Goal: Task Accomplishment & Management: Use online tool/utility

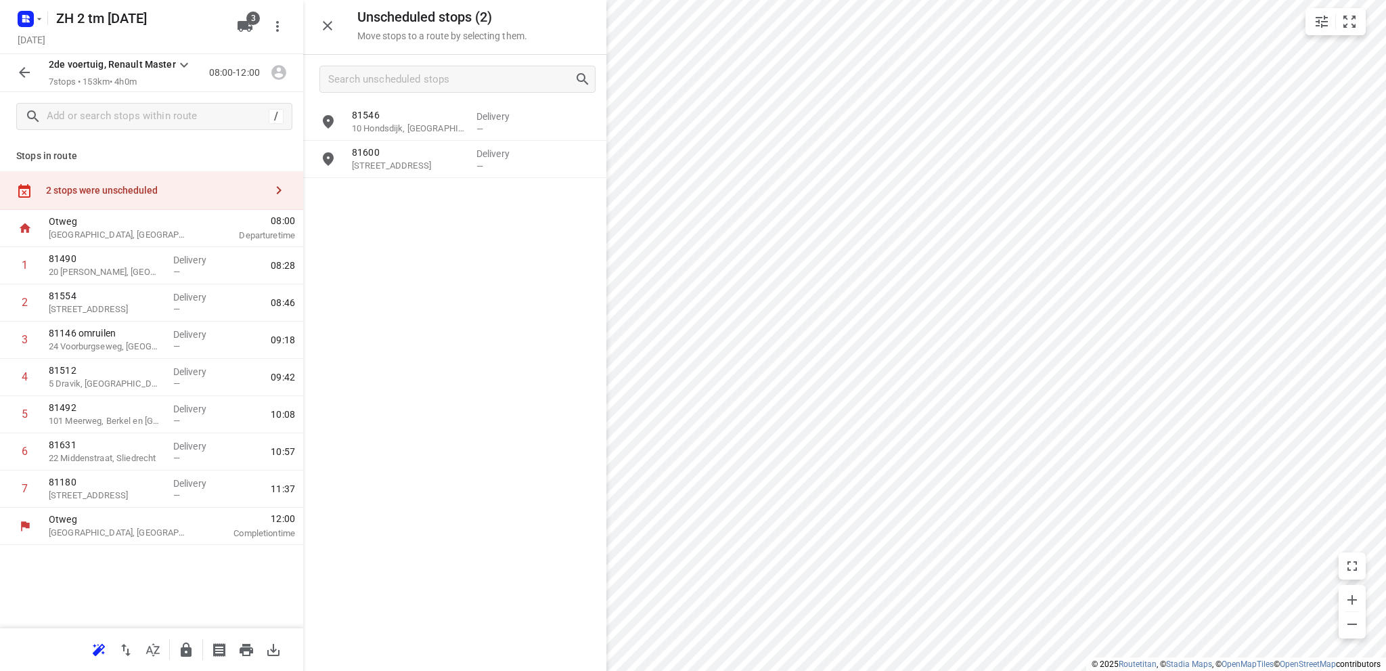
click at [22, 72] on icon "button" at bounding box center [24, 72] width 11 height 11
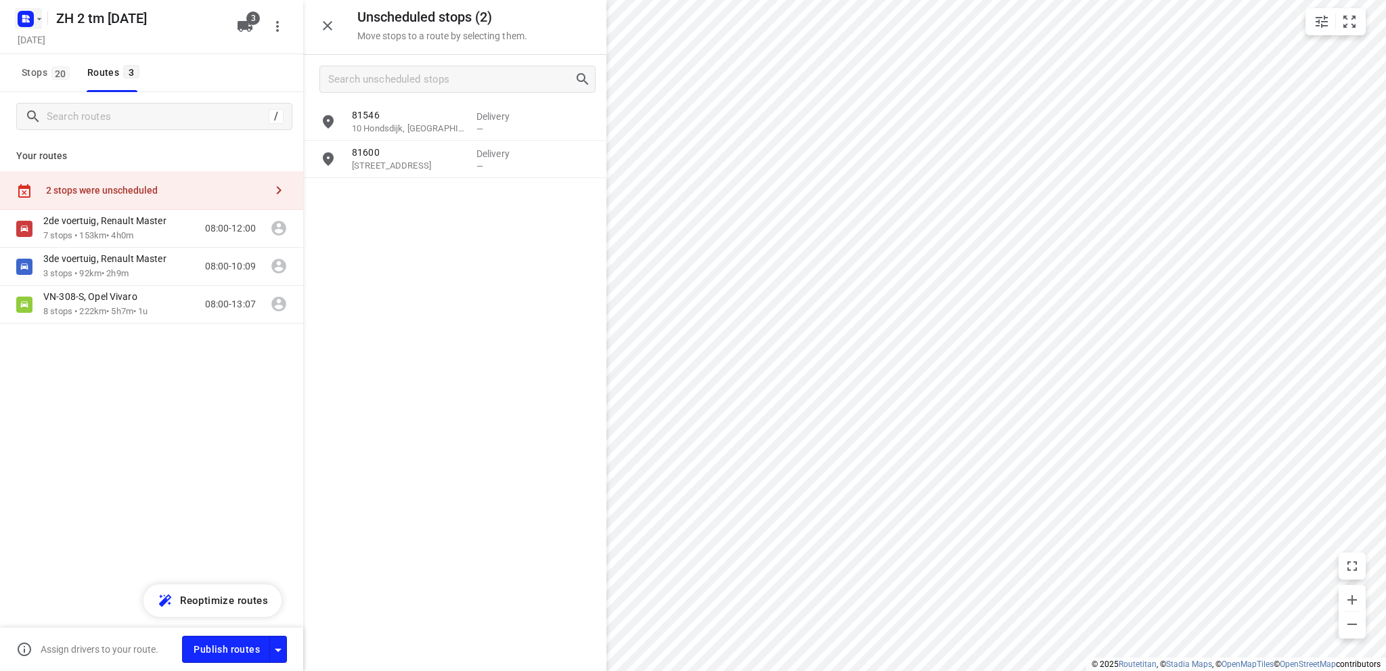
click at [25, 16] on icon "button" at bounding box center [23, 16] width 3 height 3
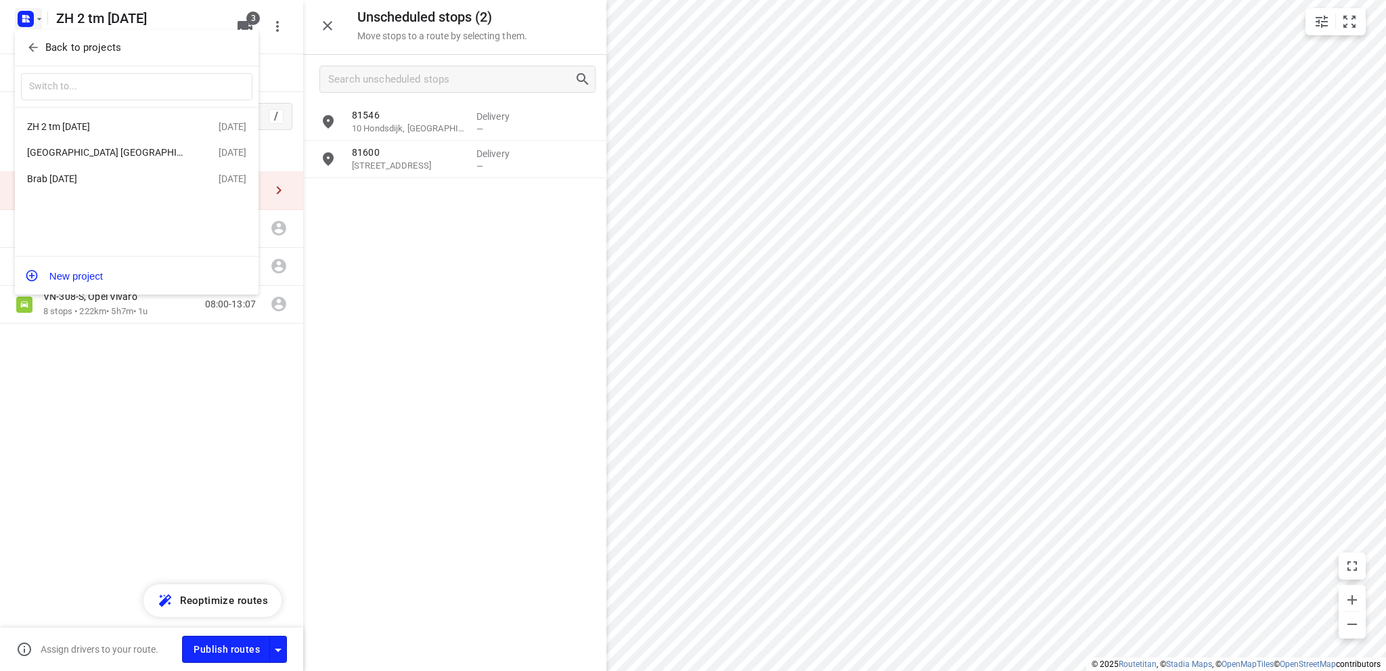
click at [96, 155] on div "[GEOGRAPHIC_DATA] [GEOGRAPHIC_DATA] [DATE]" at bounding box center [105, 152] width 156 height 11
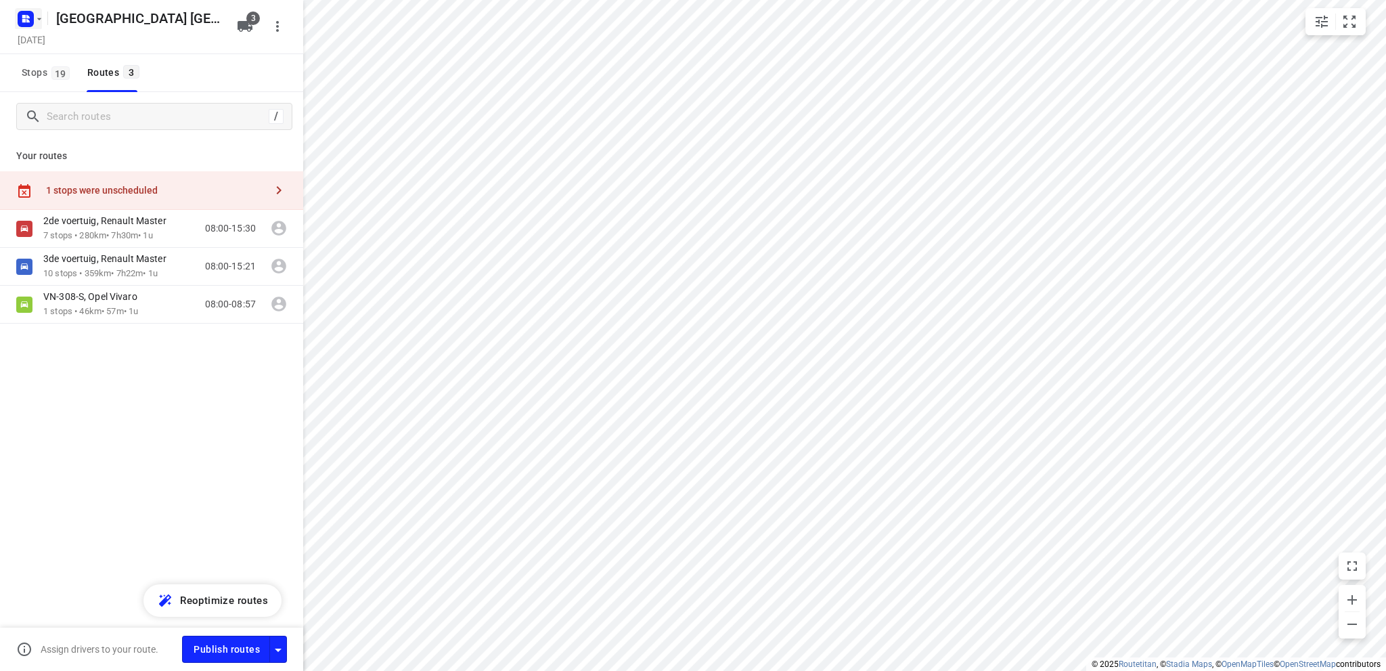
click at [19, 20] on rect "button" at bounding box center [26, 19] width 16 height 16
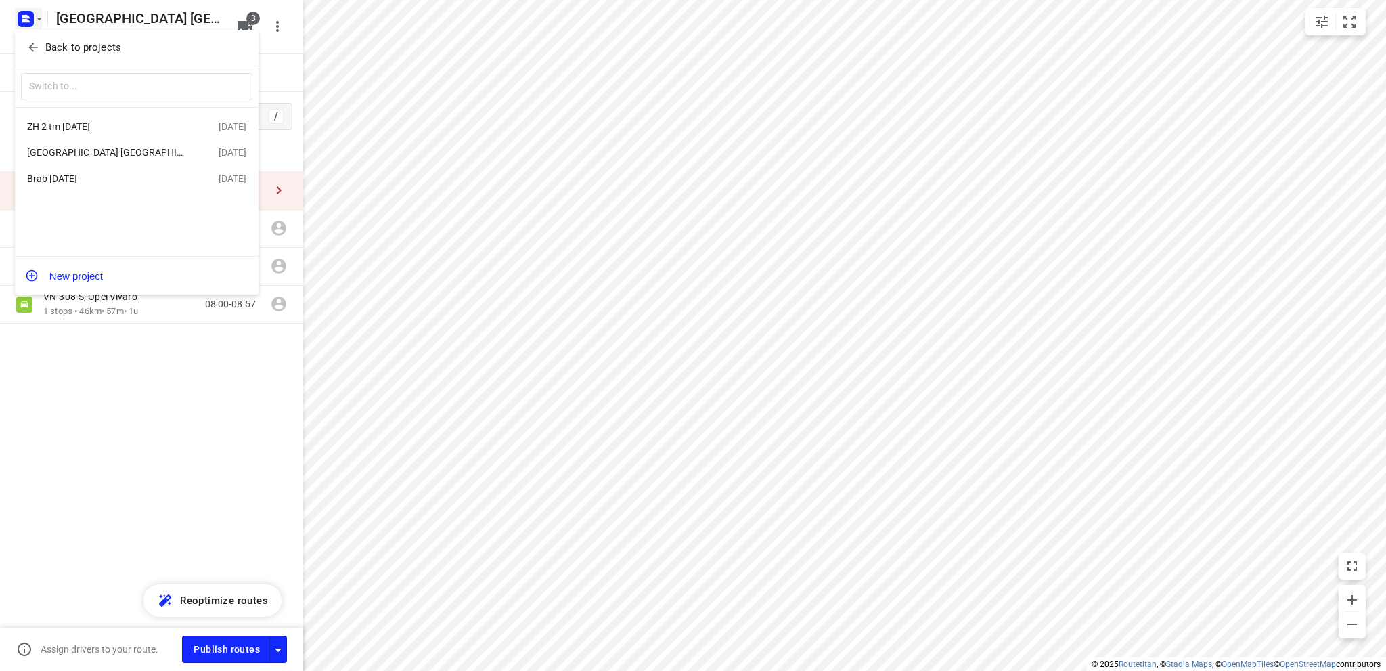
click at [72, 181] on div "Brab [DATE]" at bounding box center [105, 178] width 156 height 11
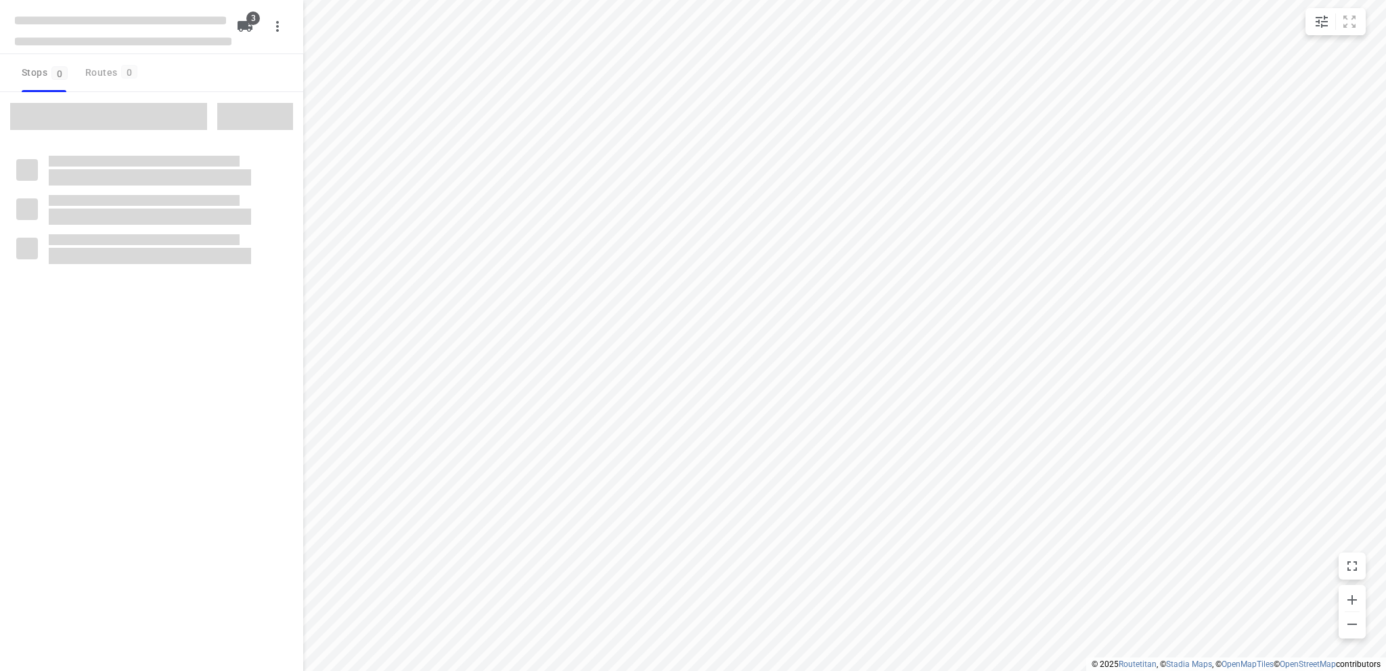
type input "distance"
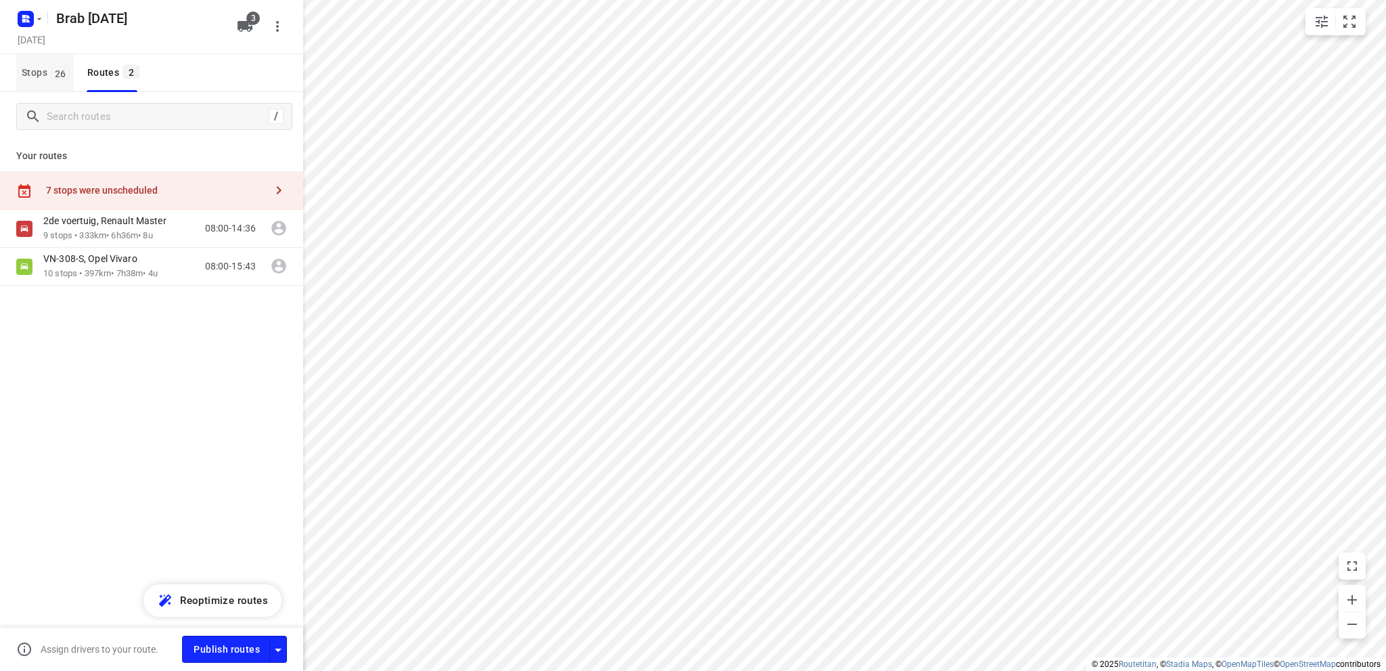
click at [23, 68] on span "Stops 26" at bounding box center [48, 72] width 52 height 17
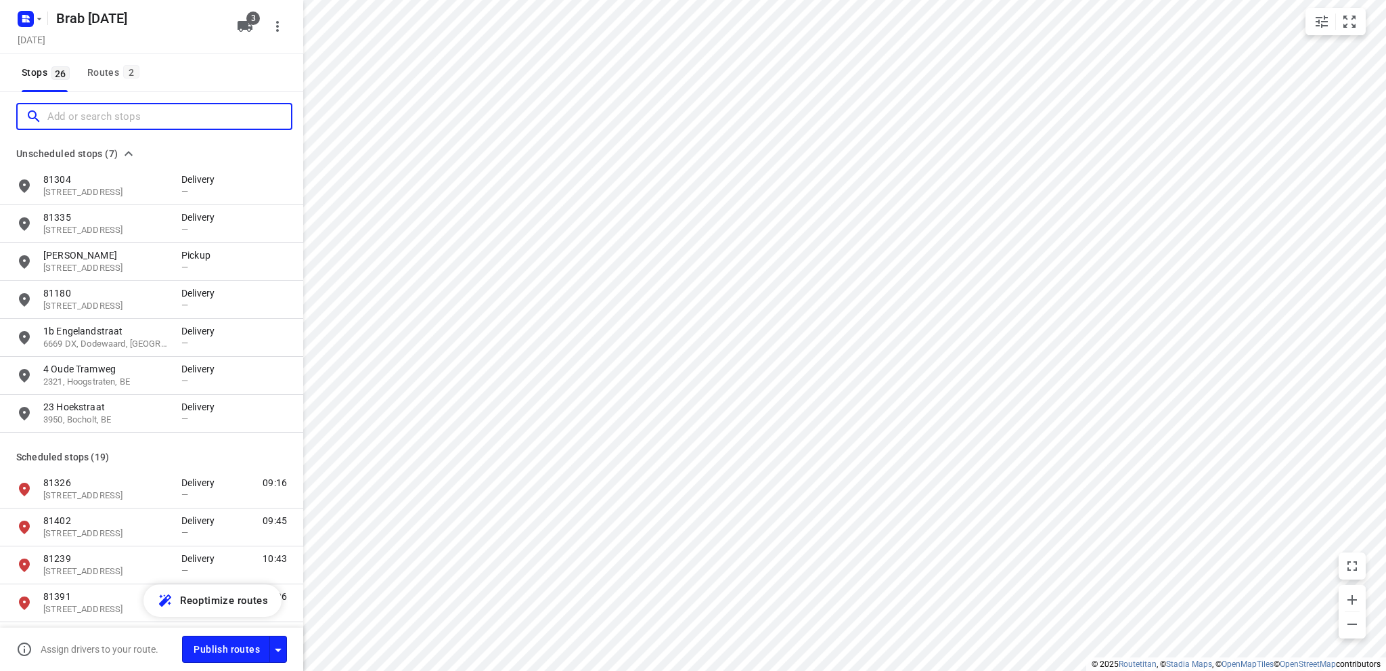
click at [81, 111] on input "Add or search stops" at bounding box center [169, 116] width 244 height 21
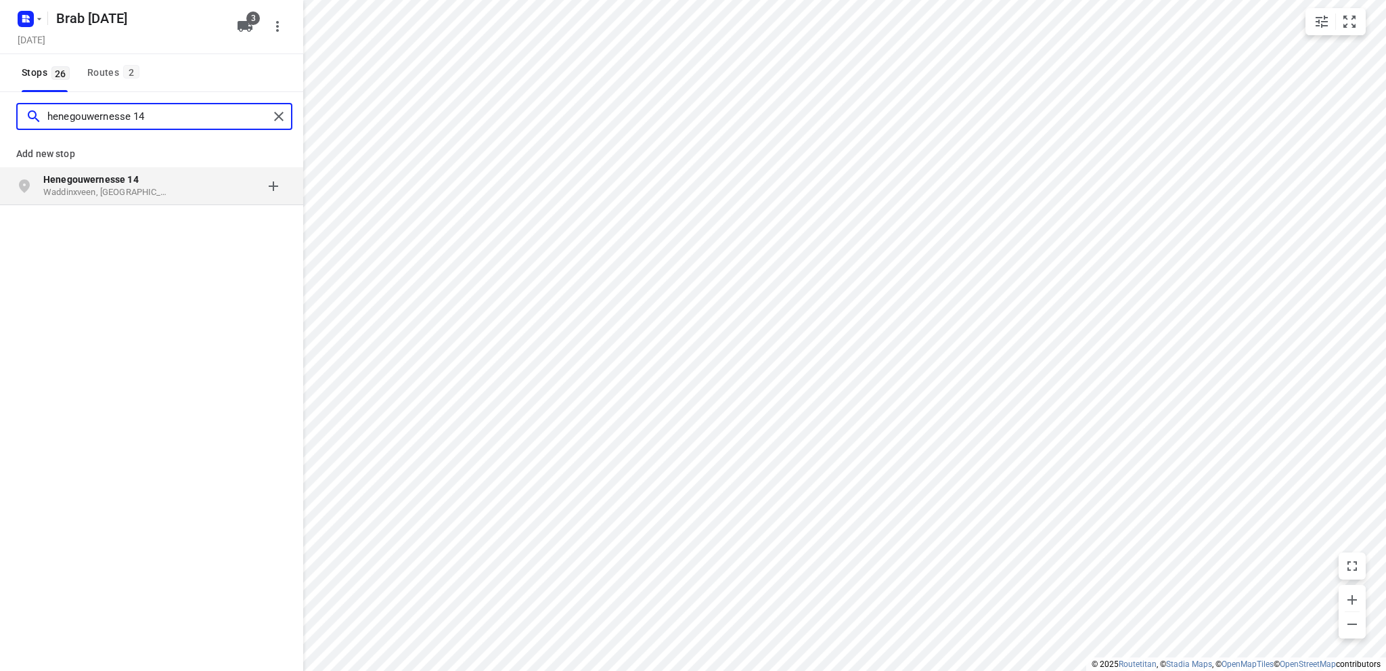
type input "henegouwernesse 14"
click at [114, 179] on b "Henegouwernesse 14" at bounding box center [90, 179] width 95 height 11
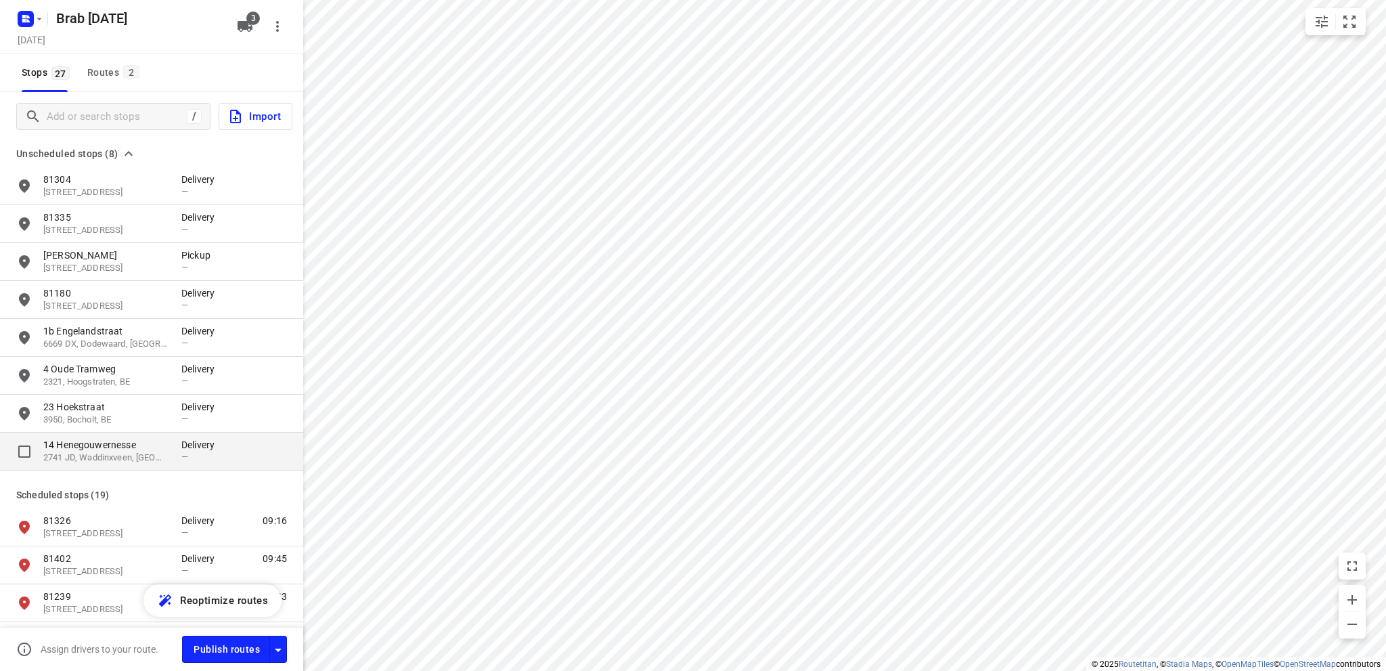
click at [99, 447] on p "14 Henegouwernesse" at bounding box center [105, 445] width 125 height 14
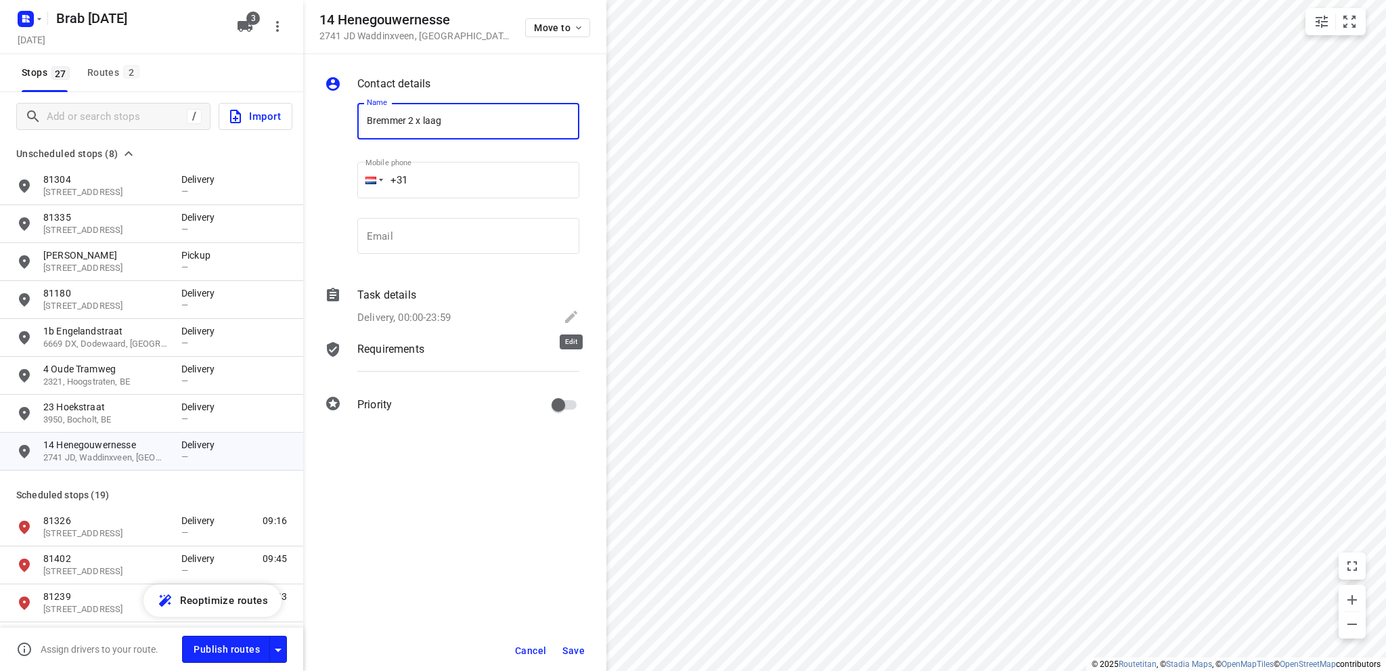
type input "Bremmer 2 x laag"
drag, startPoint x: 569, startPoint y: 316, endPoint x: 526, endPoint y: 317, distance: 43.3
click at [569, 316] on icon at bounding box center [571, 317] width 12 height 12
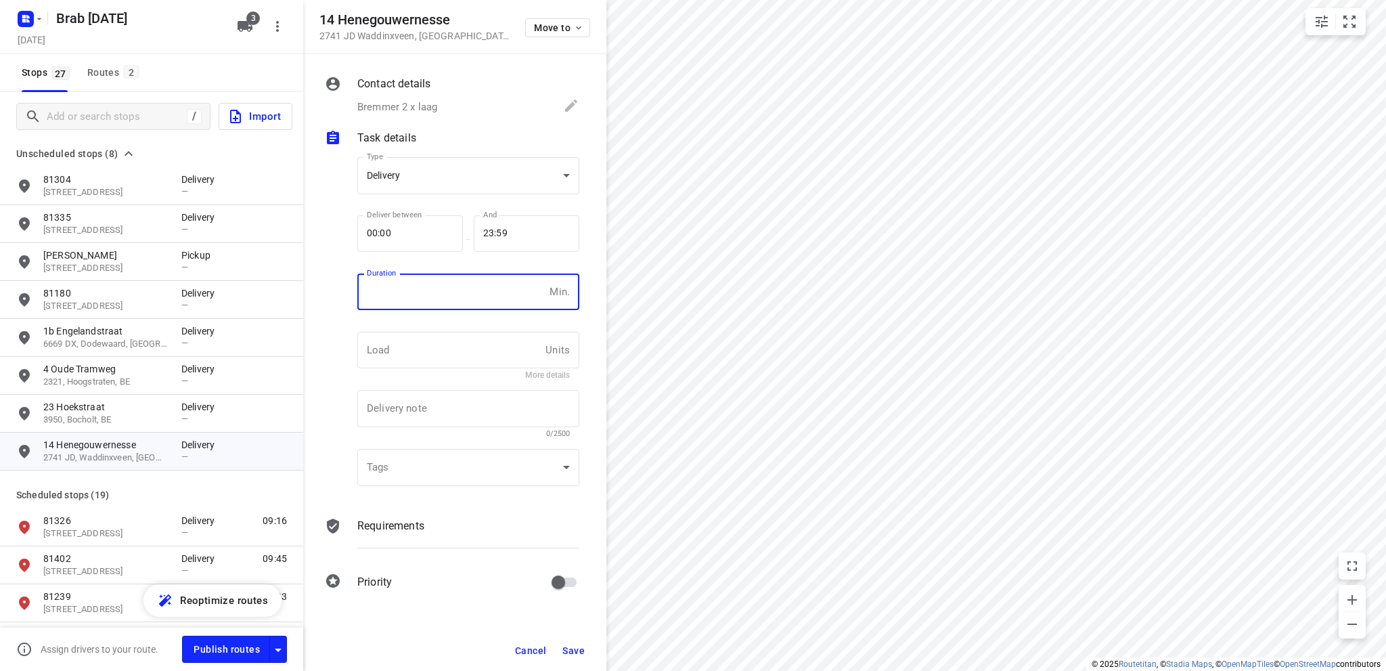
click at [399, 286] on input "number" at bounding box center [450, 291] width 187 height 37
type input "10"
click at [567, 647] on span "Save" at bounding box center [573, 650] width 22 height 11
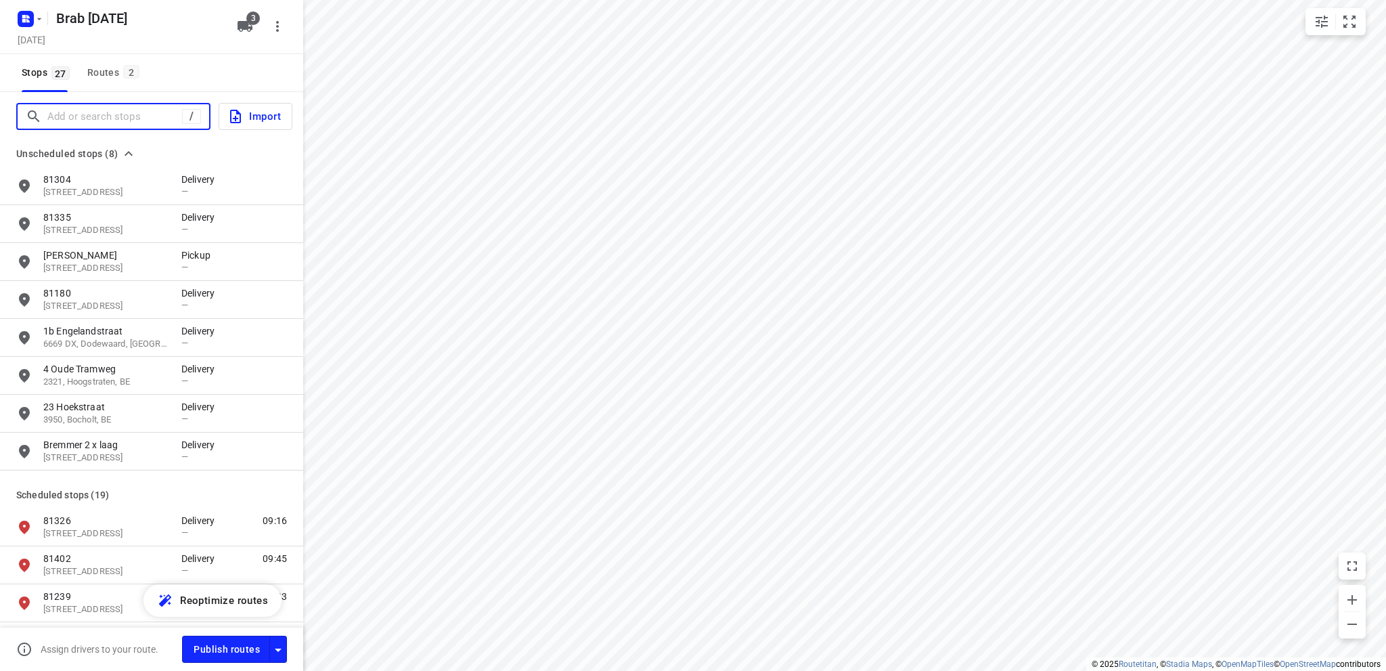
click at [107, 114] on input "Add or search stops" at bounding box center [114, 116] width 135 height 21
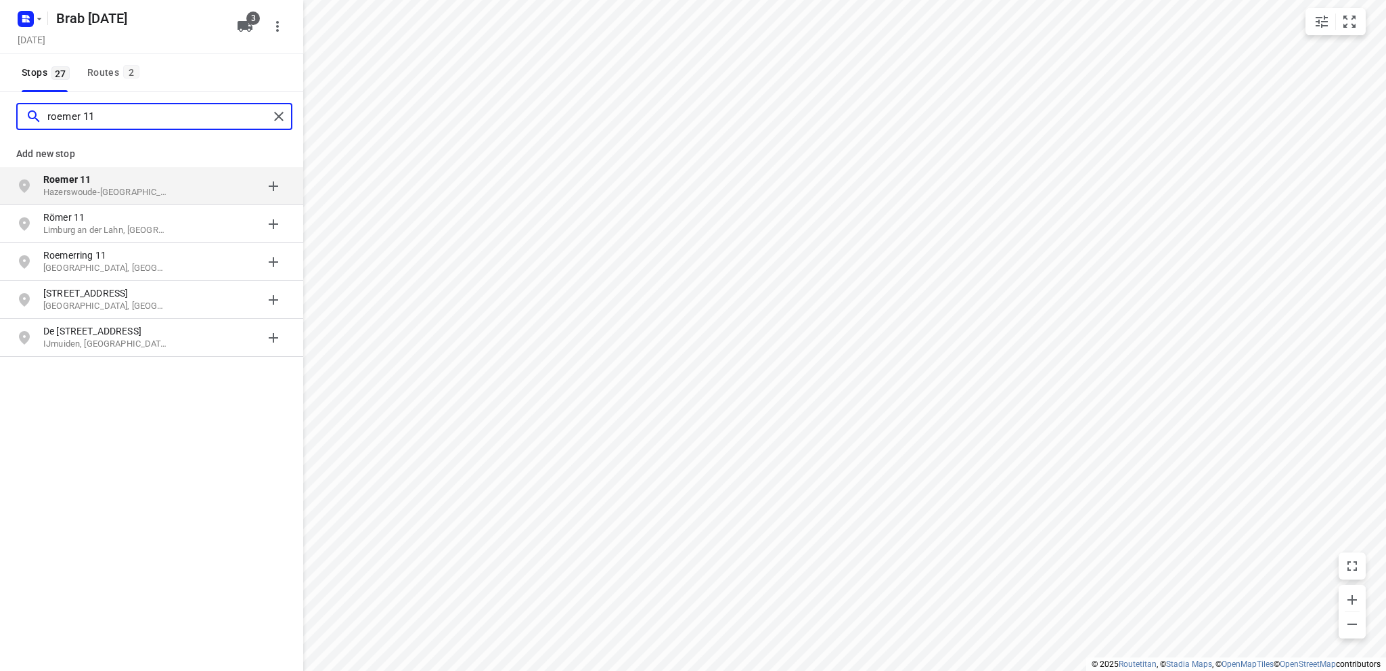
type input "roemer 11"
click at [82, 183] on b "Roemer 11" at bounding box center [66, 179] width 47 height 11
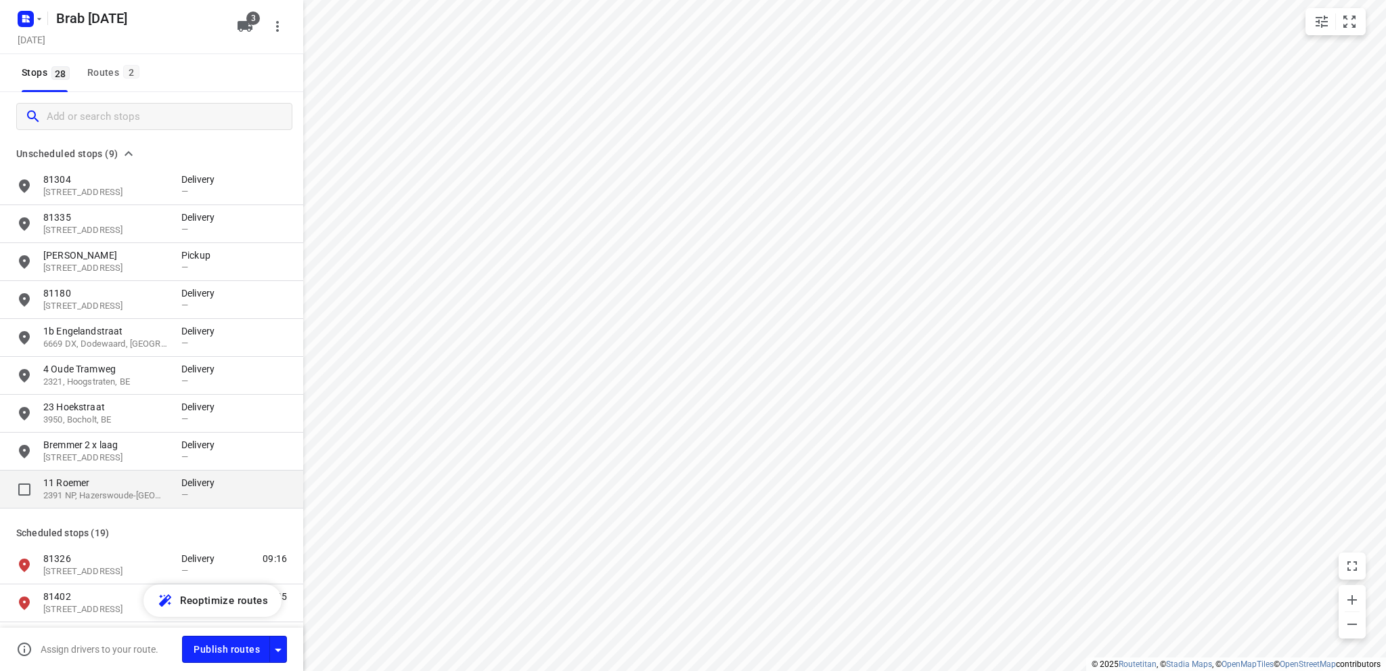
click at [90, 485] on p "11 Roemer" at bounding box center [105, 483] width 125 height 14
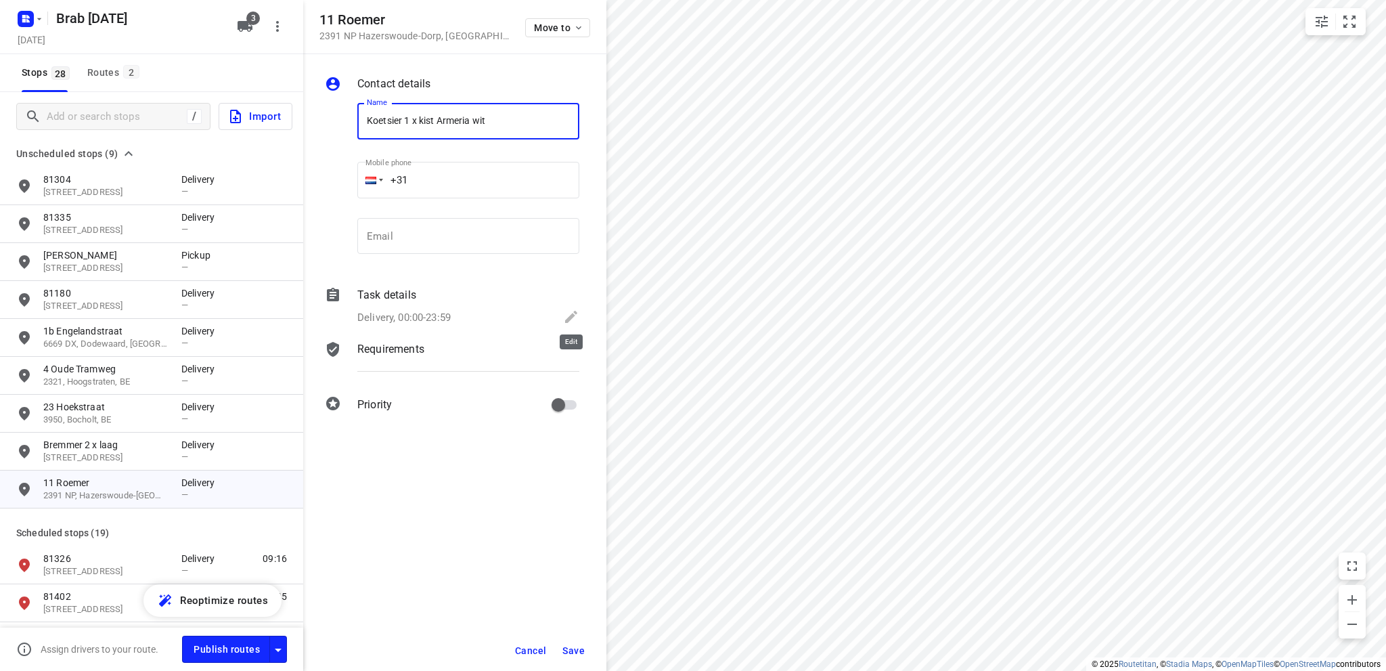
type input "Koetsier 1 x kist Armeria wit"
click at [572, 315] on icon at bounding box center [571, 317] width 12 height 12
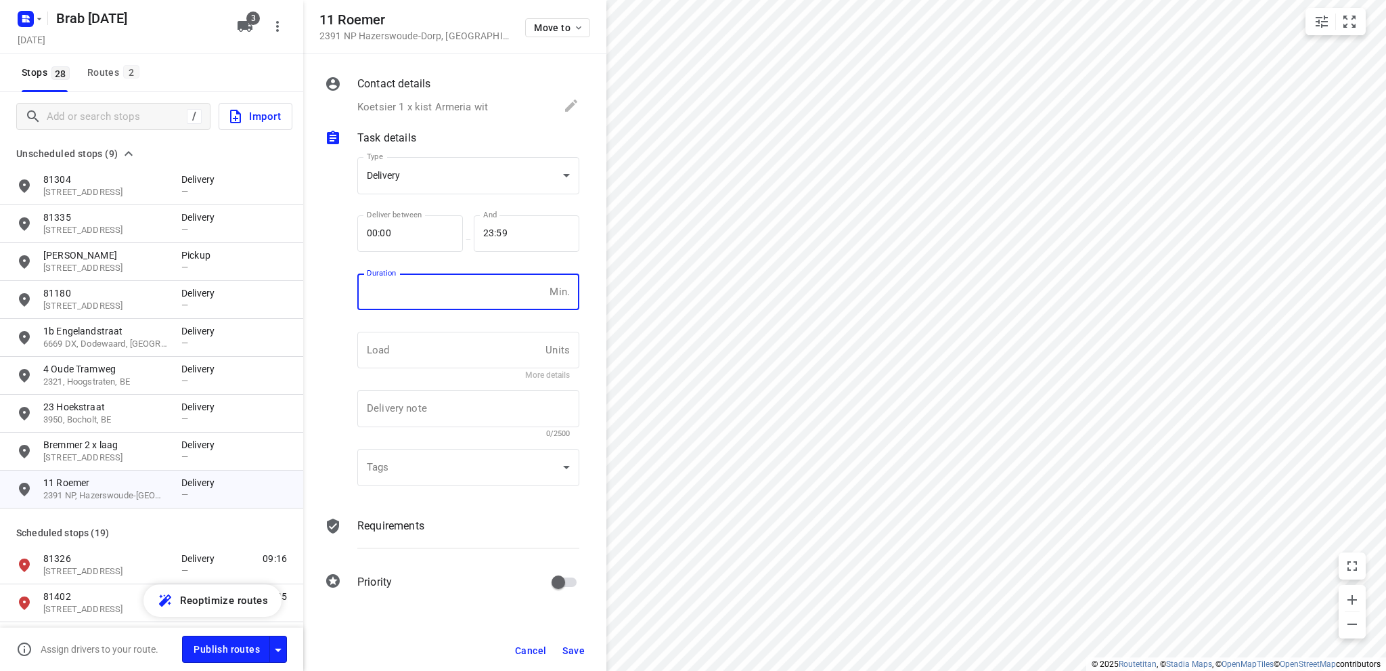
click at [448, 289] on input "number" at bounding box center [450, 291] width 187 height 37
type input "10"
click at [565, 647] on span "Save" at bounding box center [573, 650] width 22 height 11
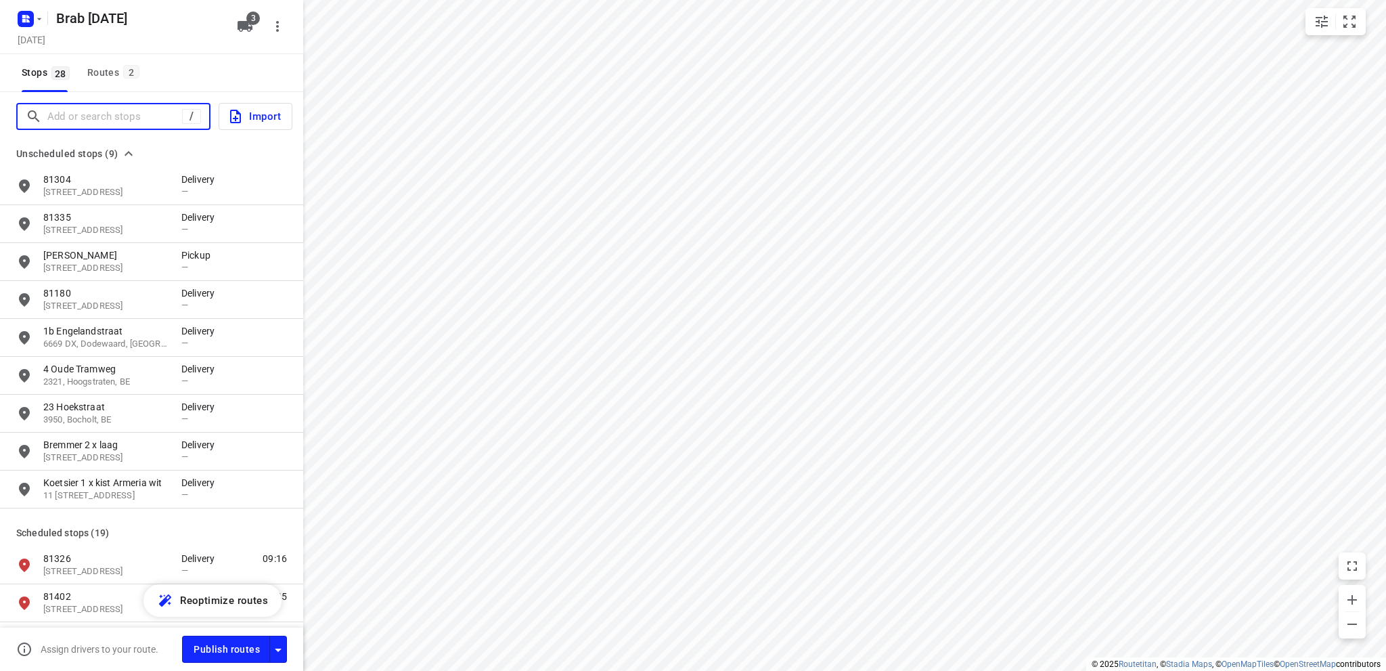
click at [75, 120] on input "Add or search stops" at bounding box center [114, 116] width 135 height 21
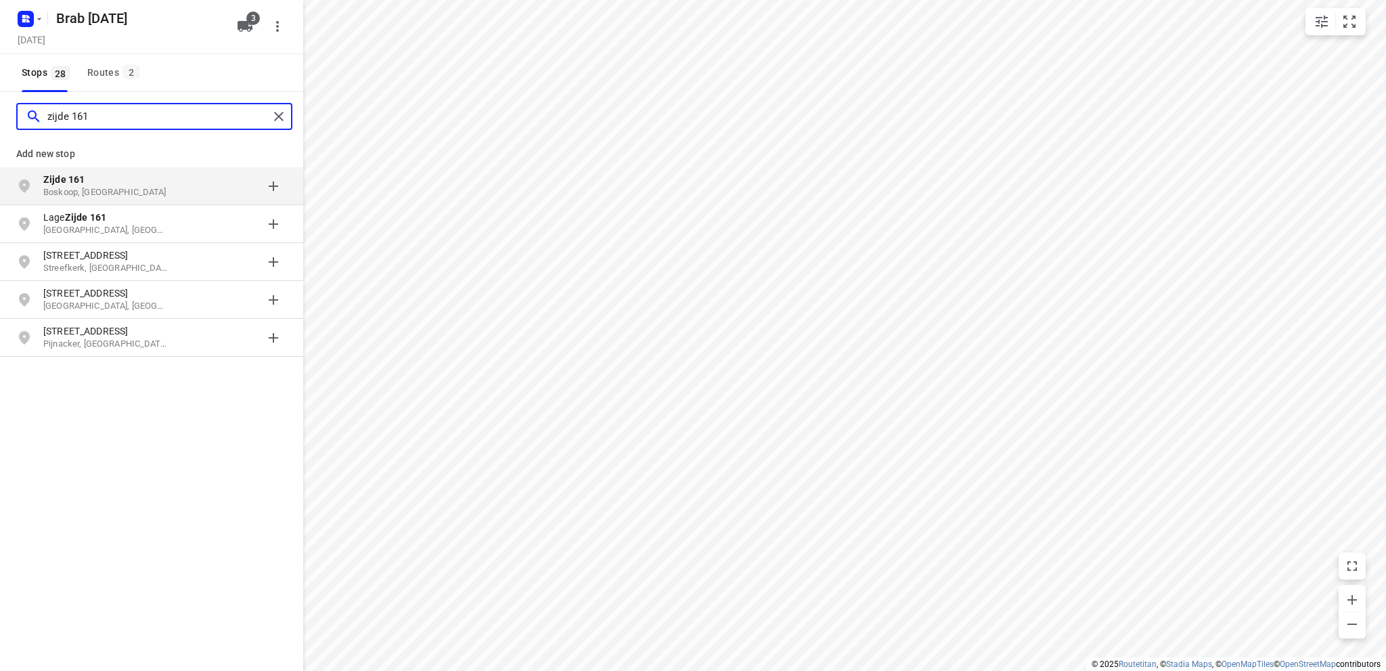
type input "zijde 161"
click at [114, 181] on p "Zijde 161" at bounding box center [105, 180] width 125 height 14
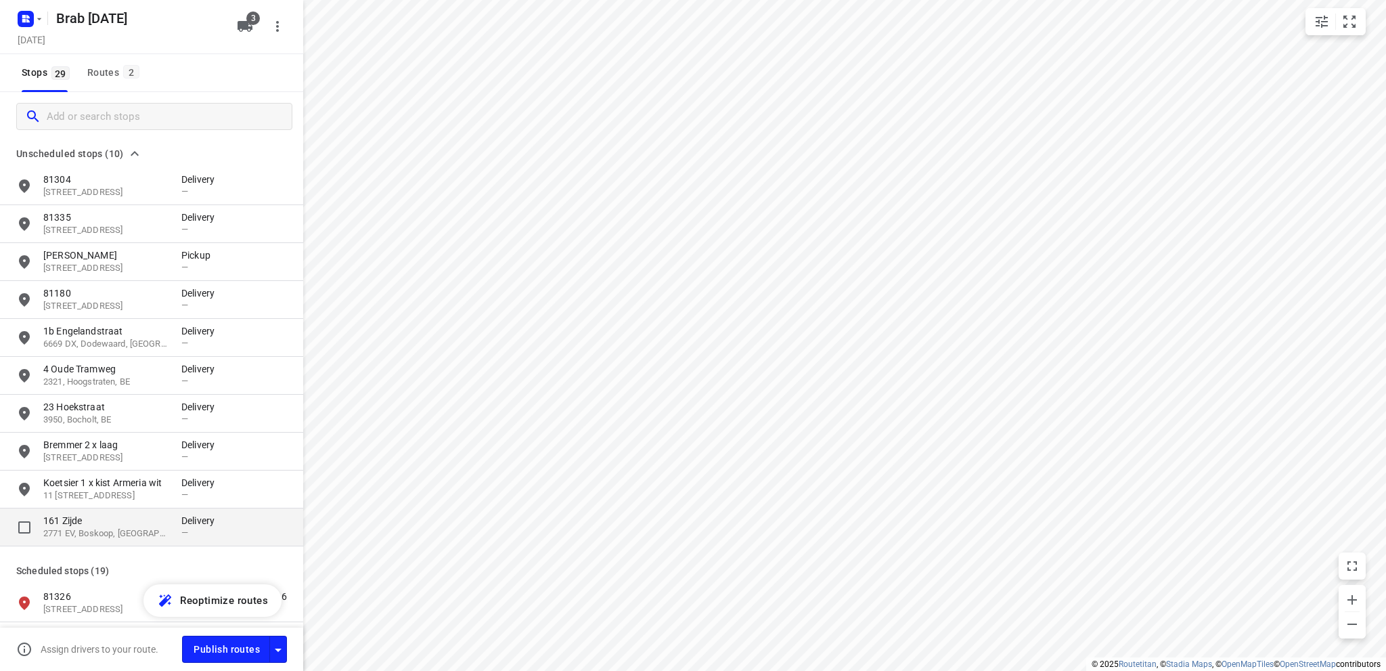
click at [111, 520] on p "161 Zijde" at bounding box center [105, 521] width 125 height 14
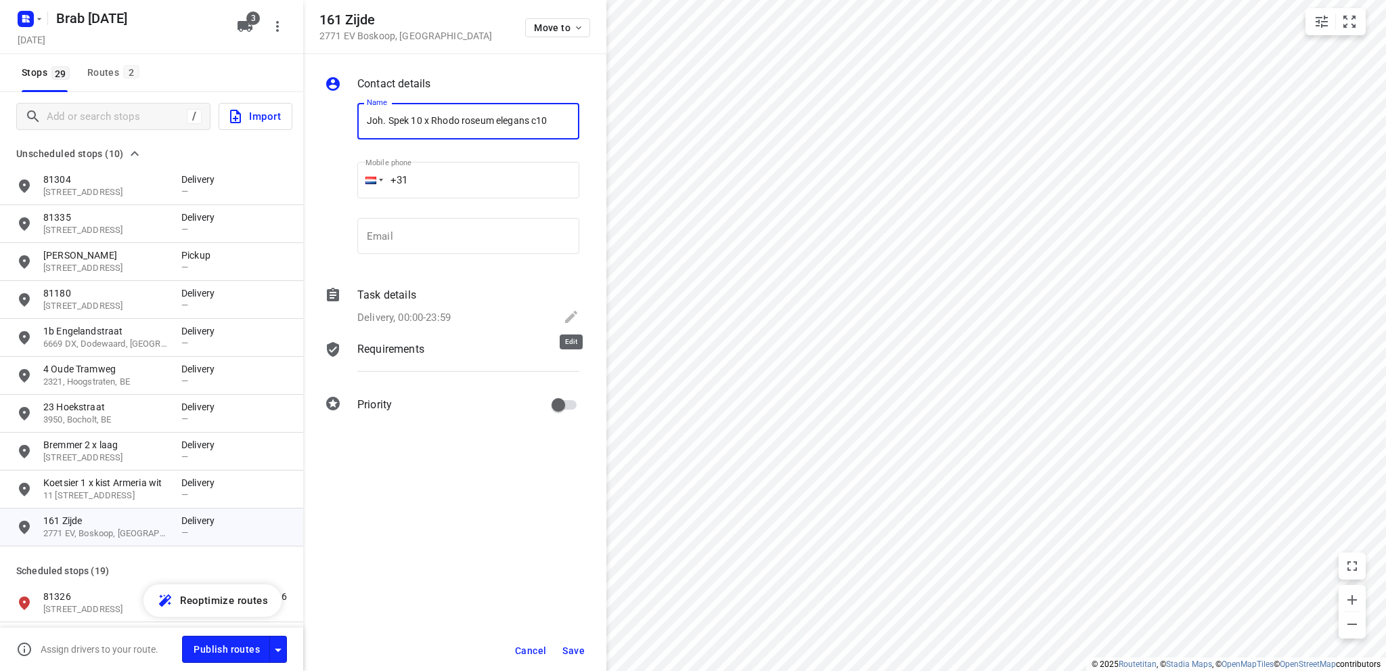
type input "Joh. Spek 10 x Rhodo roseum elegans c10"
click at [574, 319] on icon at bounding box center [571, 317] width 16 height 16
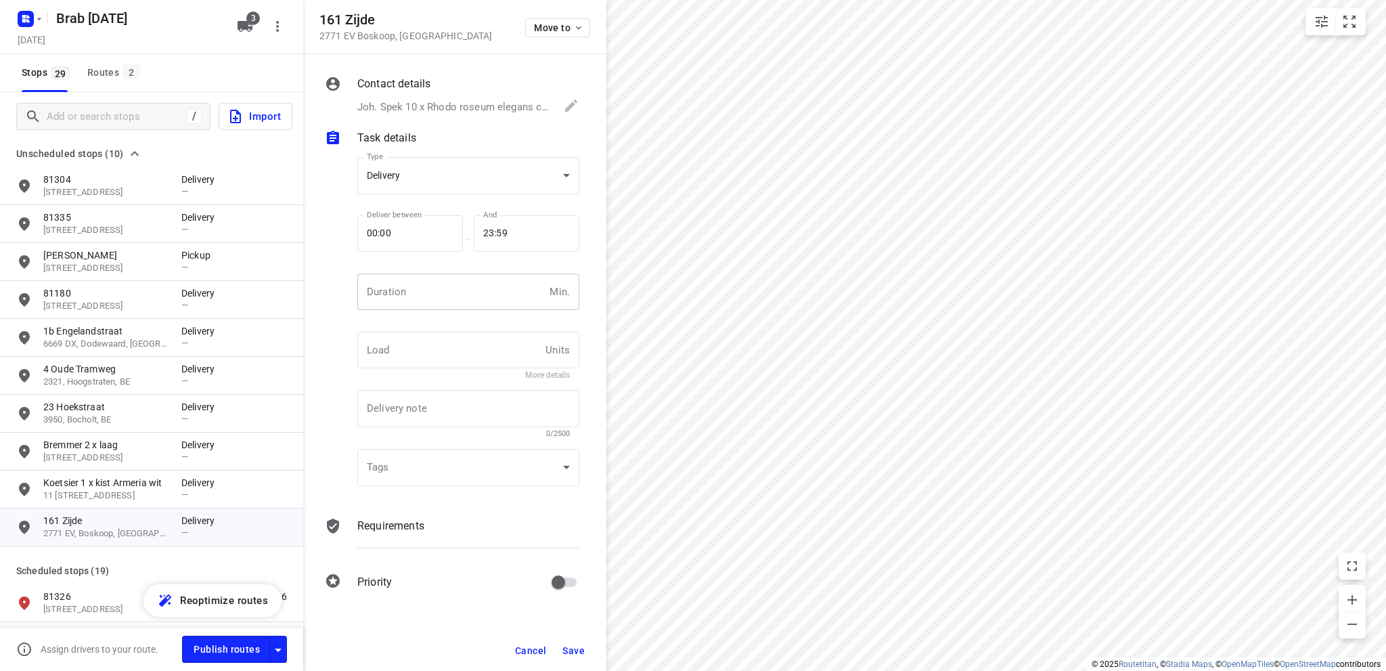
click at [481, 297] on input "number" at bounding box center [450, 291] width 187 height 37
type input "10"
click at [567, 650] on span "Save" at bounding box center [573, 650] width 22 height 11
click at [95, 72] on div "Routes 2" at bounding box center [115, 72] width 56 height 17
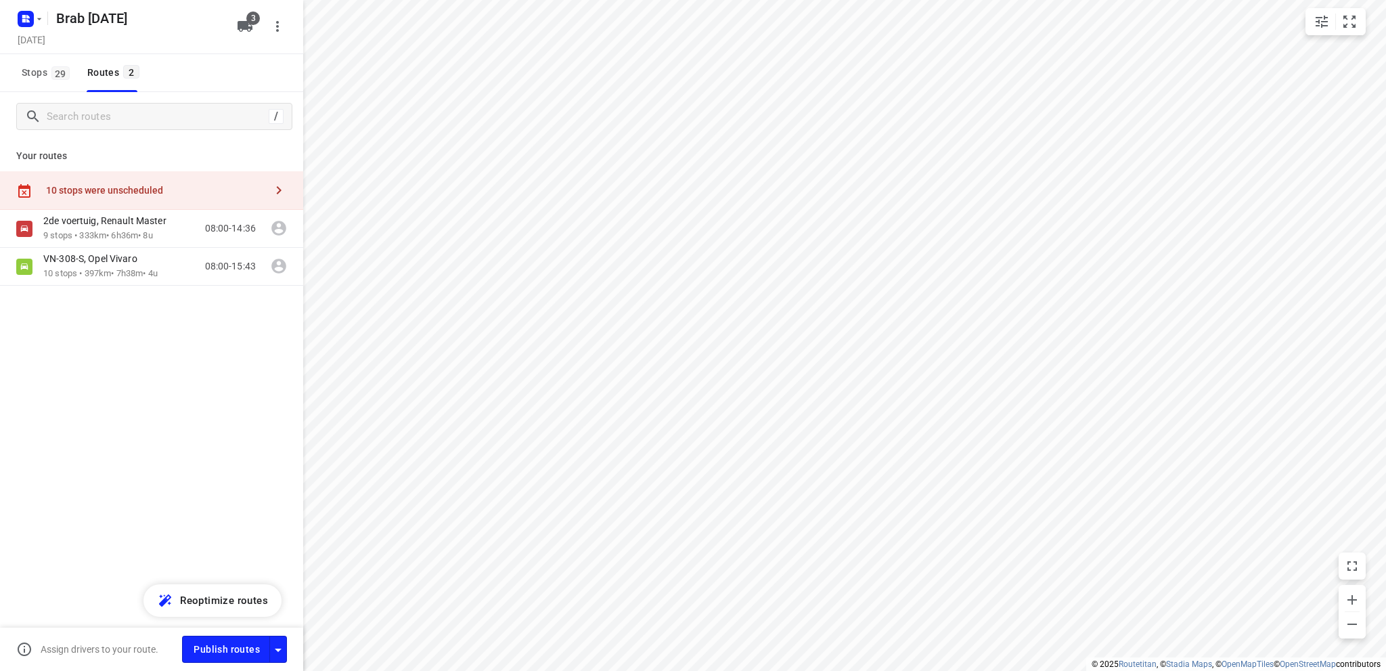
click at [102, 190] on div "10 stops were unscheduled" at bounding box center [155, 190] width 219 height 11
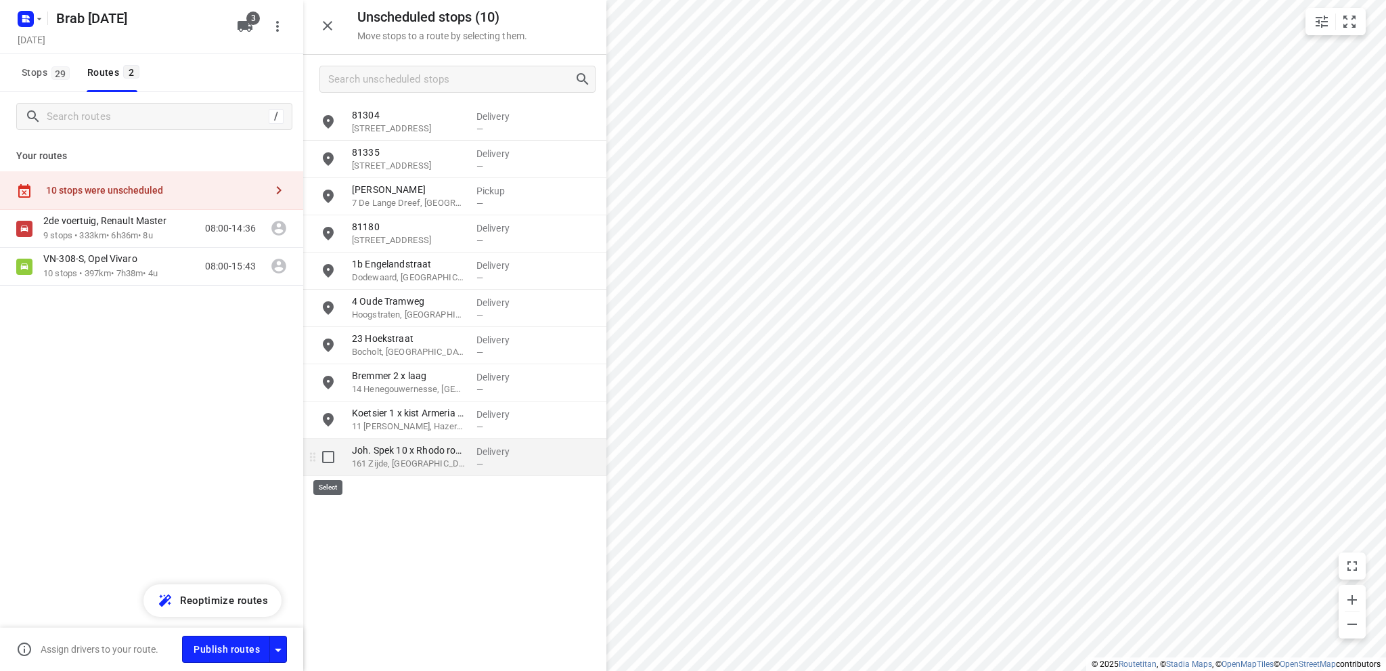
click at [325, 455] on input "grid" at bounding box center [328, 456] width 27 height 27
checkbox input "true"
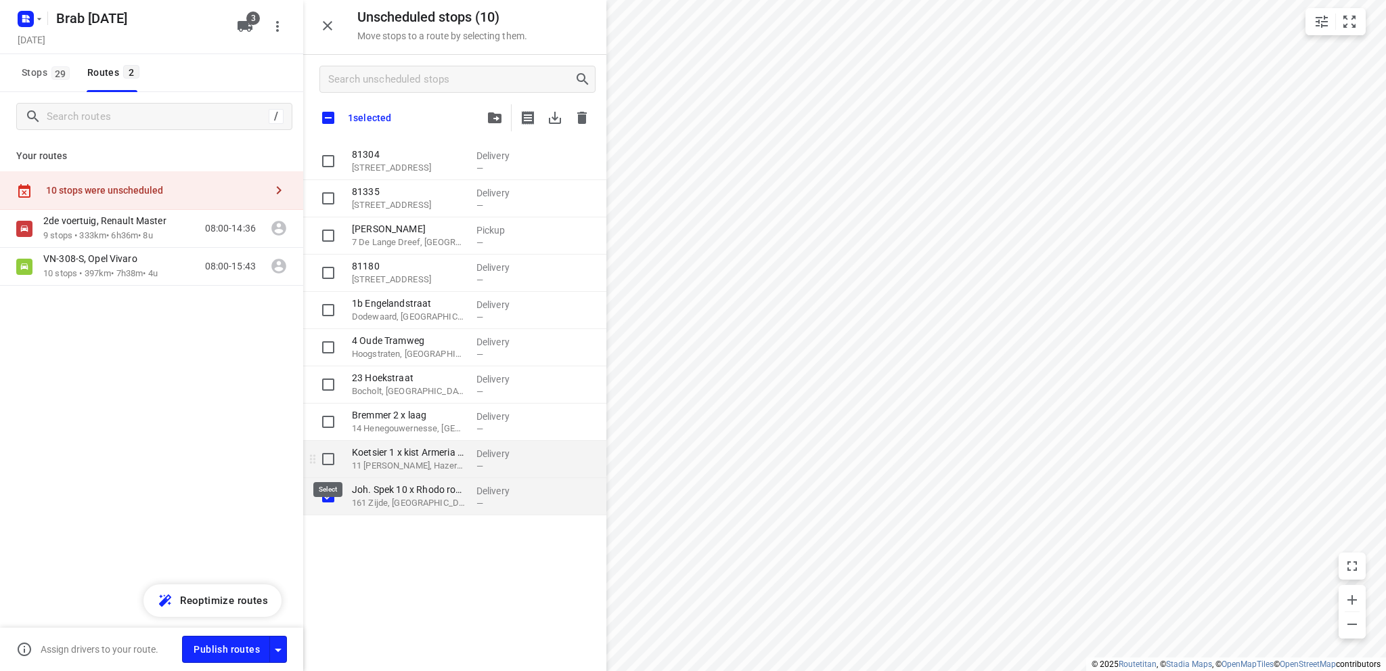
click at [328, 459] on input "grid" at bounding box center [328, 458] width 27 height 27
checkbox input "true"
click at [328, 420] on input "grid" at bounding box center [328, 421] width 27 height 27
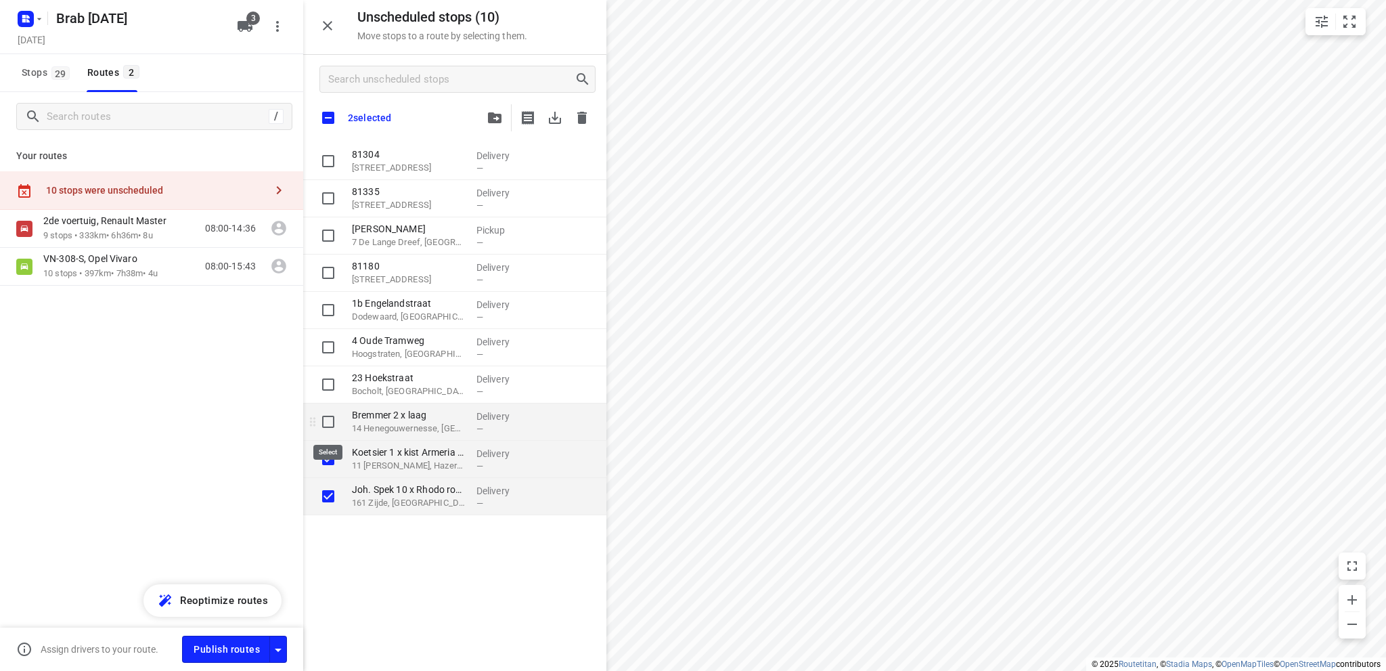
checkbox input "true"
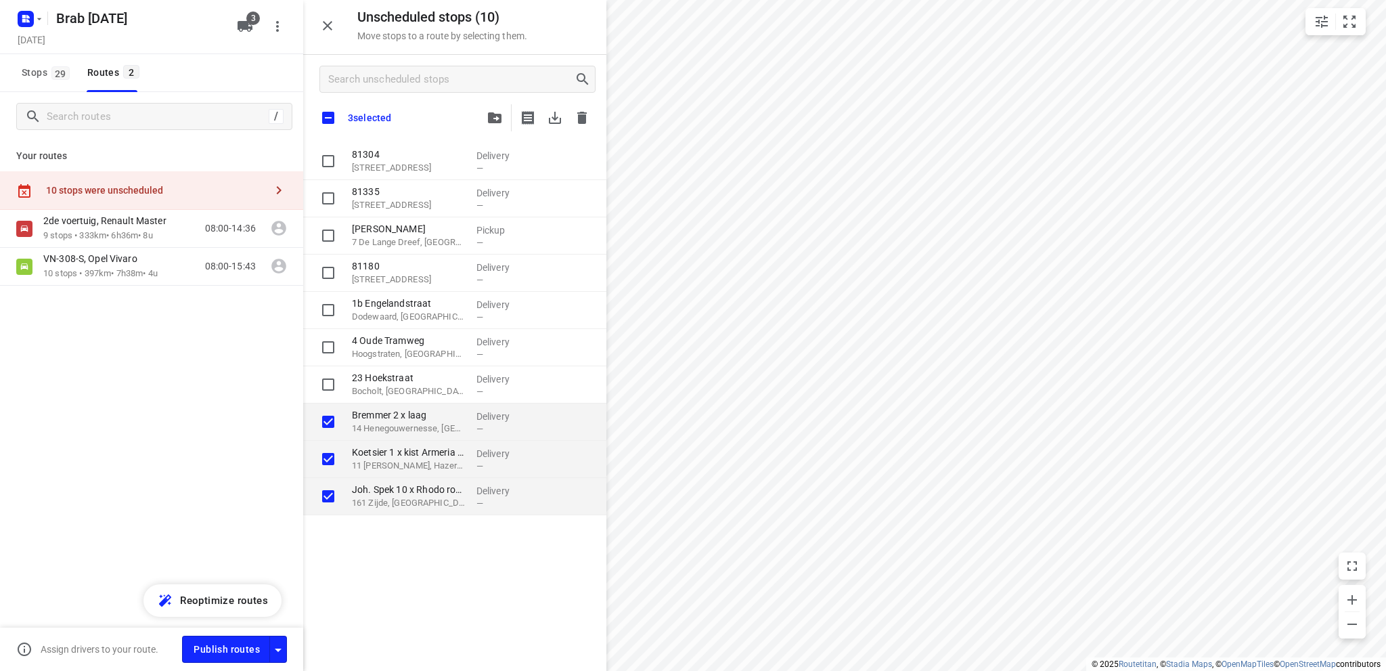
checkbox input "true"
click at [497, 114] on icon "button" at bounding box center [495, 117] width 14 height 11
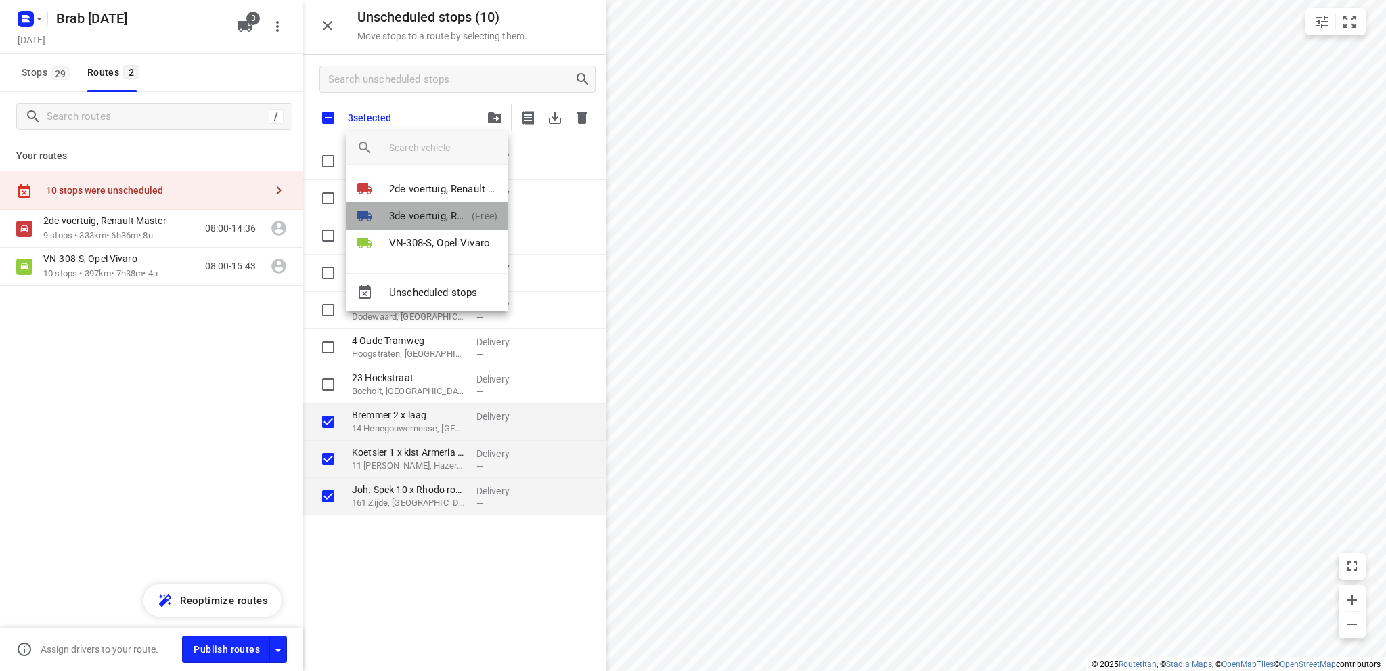
click at [430, 210] on p "3de voertuig, Renault Master" at bounding box center [427, 216] width 77 height 16
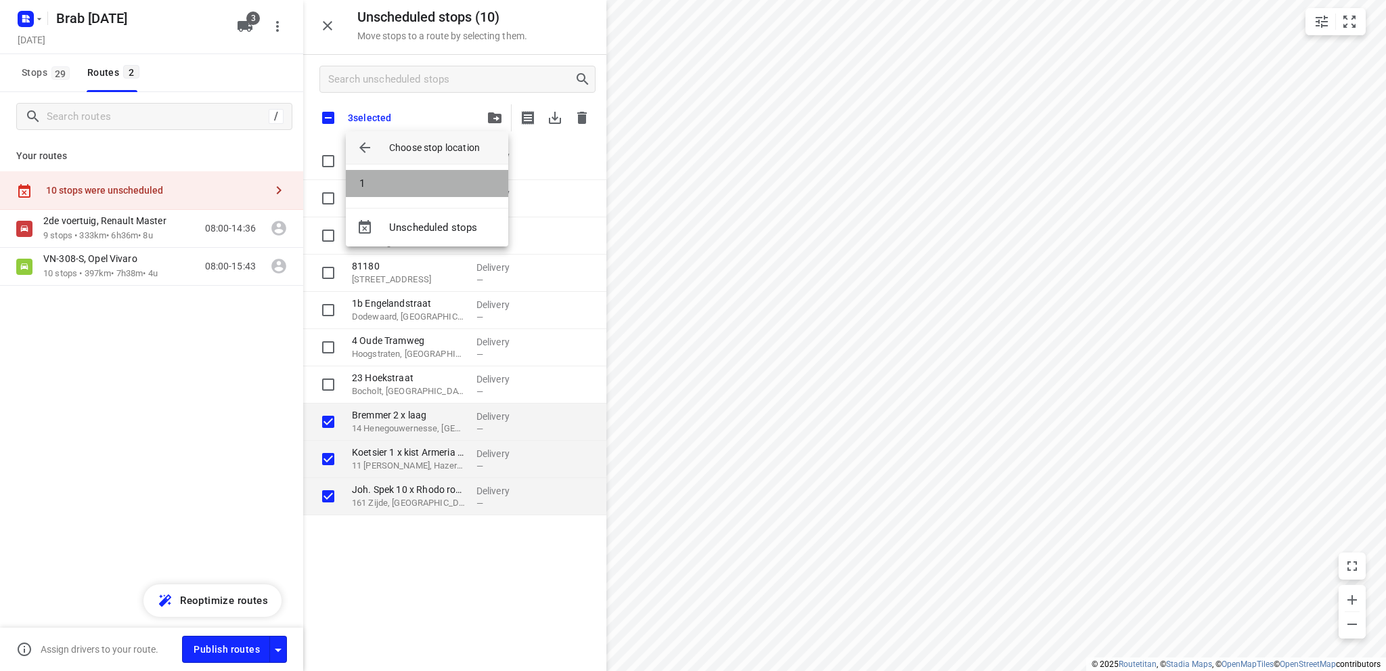
click at [425, 183] on li "1" at bounding box center [427, 183] width 162 height 27
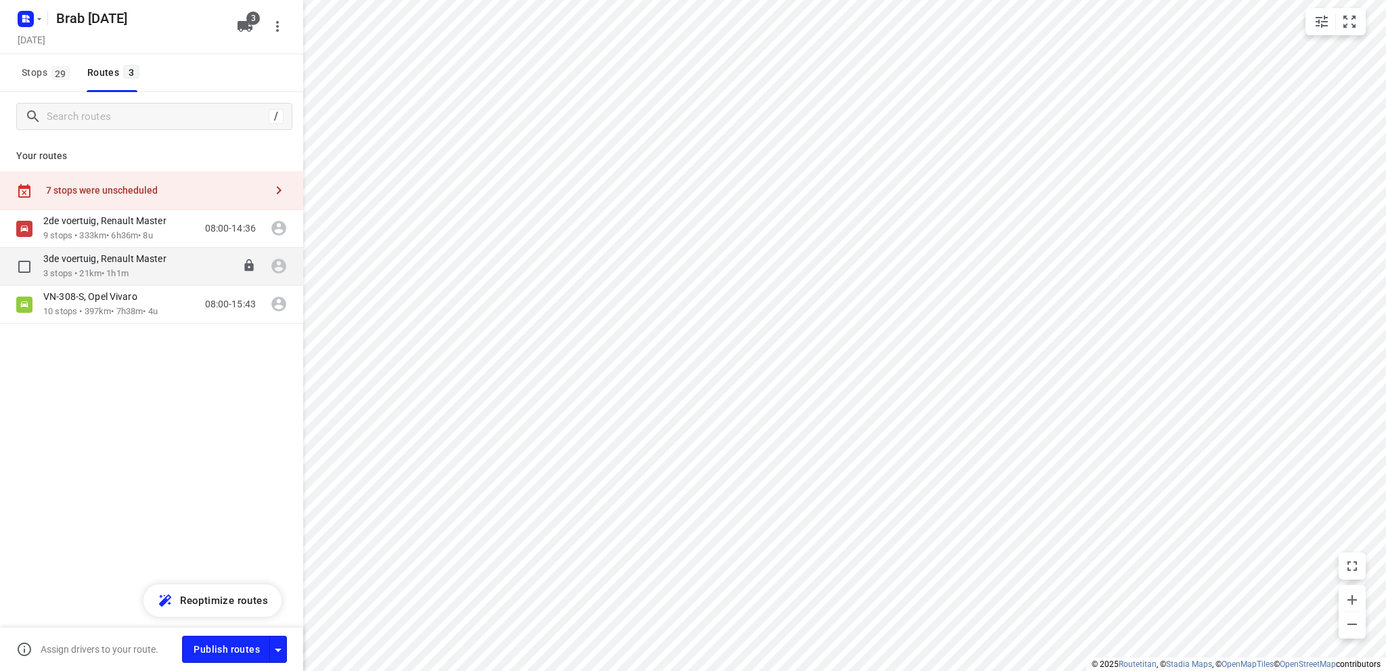
click at [75, 269] on p "3 stops • 21km • 1h1m" at bounding box center [111, 273] width 137 height 13
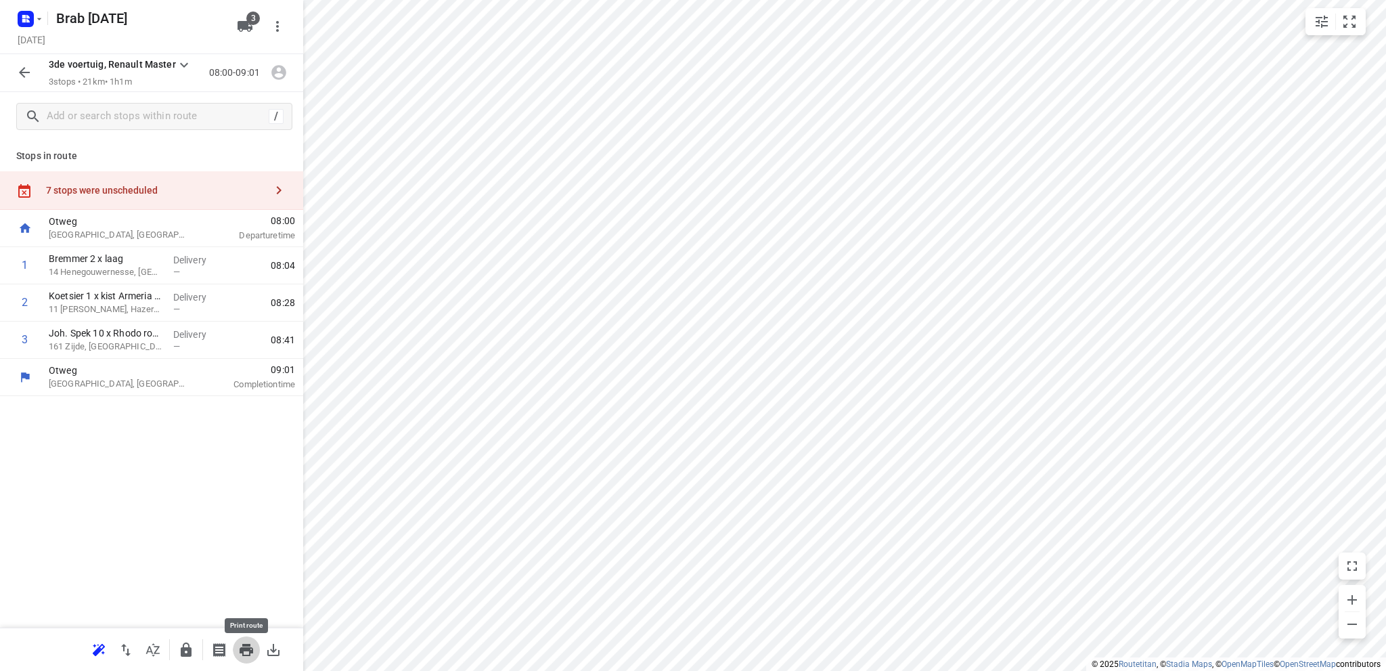
click at [245, 646] on icon "button" at bounding box center [247, 650] width 14 height 12
click at [25, 19] on icon "button" at bounding box center [23, 20] width 3 height 3
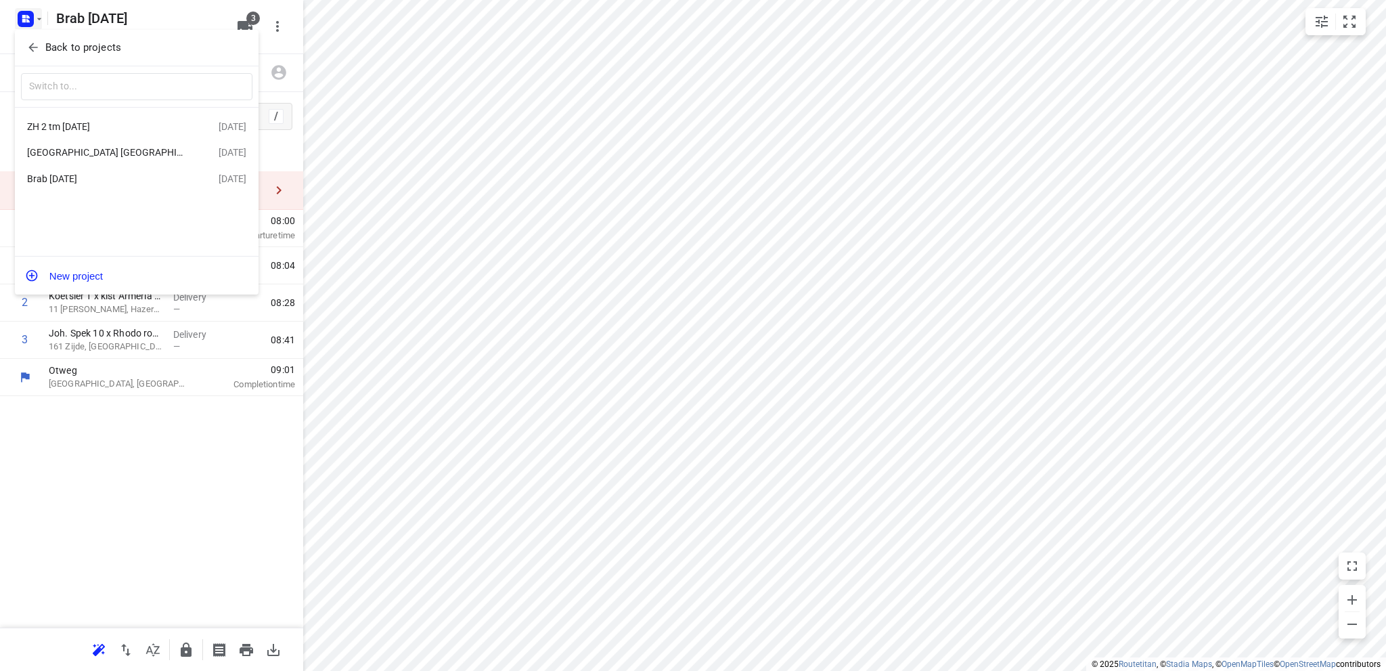
click at [64, 147] on div "[GEOGRAPHIC_DATA] [GEOGRAPHIC_DATA] [DATE]" at bounding box center [105, 152] width 156 height 11
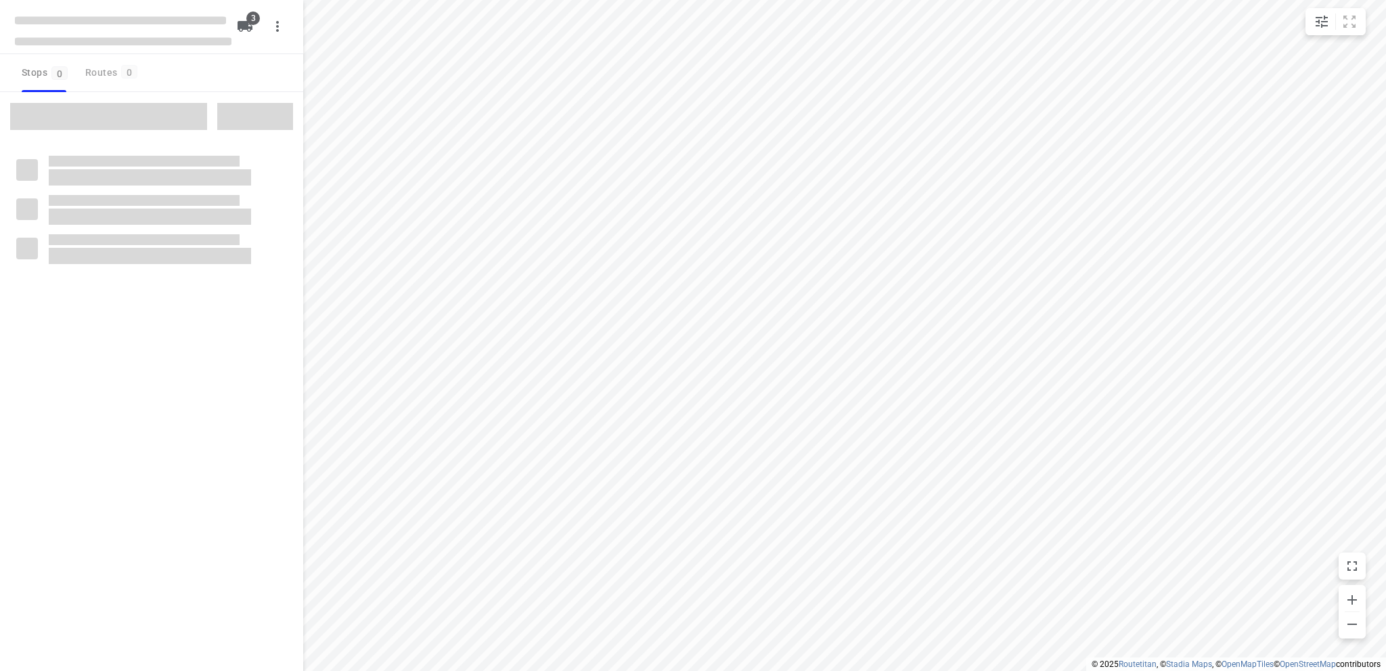
type input "distance"
